Goal: Book appointment/travel/reservation

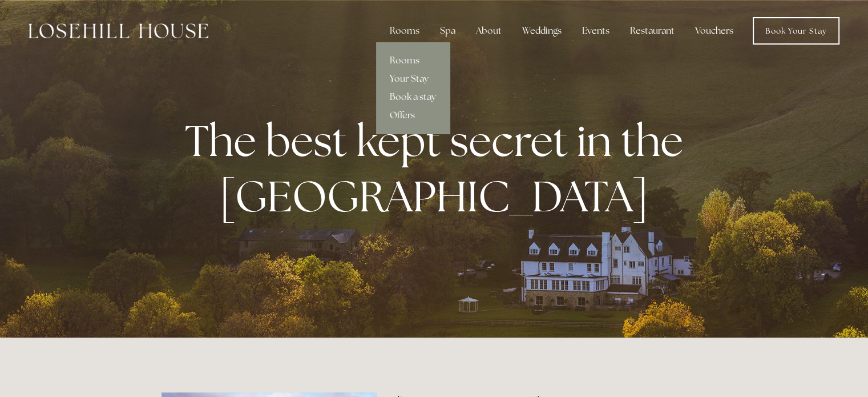
click at [402, 112] on link "Offers" at bounding box center [413, 115] width 74 height 18
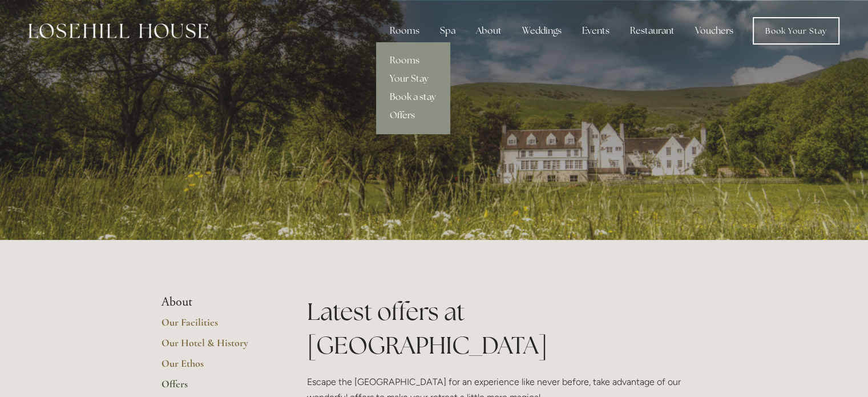
click at [399, 98] on link "Book a stay" at bounding box center [413, 97] width 74 height 18
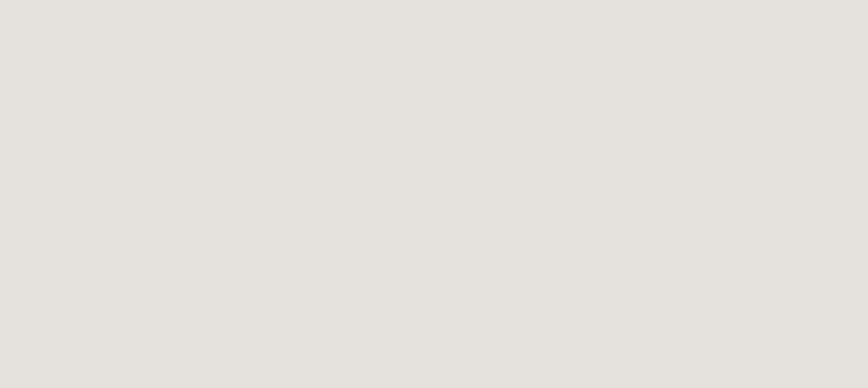
scroll to position [711, 9]
